Goal: Transaction & Acquisition: Purchase product/service

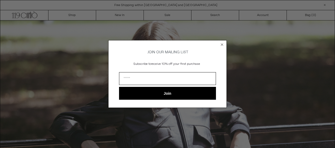
click at [221, 44] on icon "Close dialog" at bounding box center [222, 45] width 2 height 2
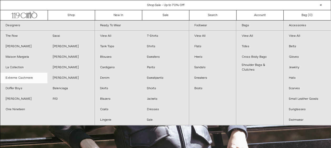
click at [22, 80] on link "Extreme Cashmere" at bounding box center [23, 78] width 47 height 11
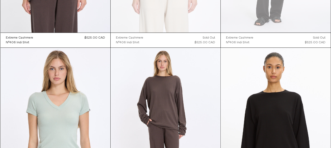
scroll to position [1157, 0]
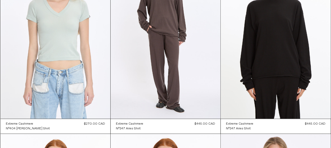
click at [60, 60] on at bounding box center [56, 36] width 110 height 165
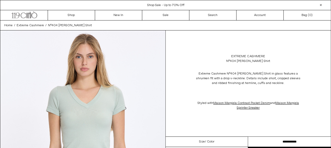
scroll to position [18, 0]
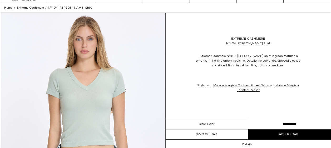
click at [283, 135] on span "Add to cart" at bounding box center [289, 135] width 21 height 4
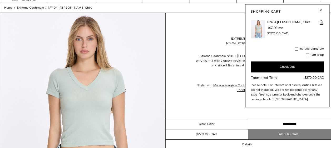
click at [309, 71] on button "Check Out" at bounding box center [287, 67] width 73 height 11
